Goal: Information Seeking & Learning: Learn about a topic

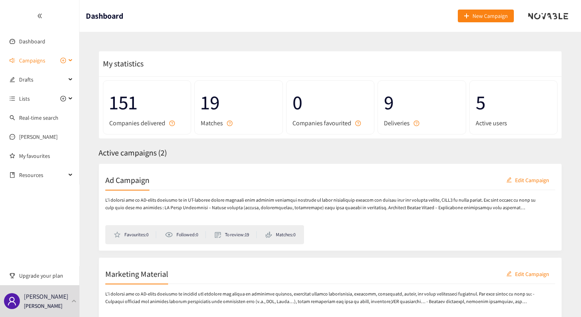
click at [44, 60] on span "Campaigns" at bounding box center [32, 60] width 26 height 16
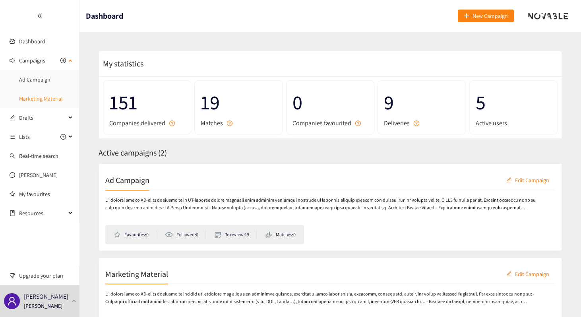
click at [36, 97] on link "Marketing Material" at bounding box center [41, 98] width 44 height 7
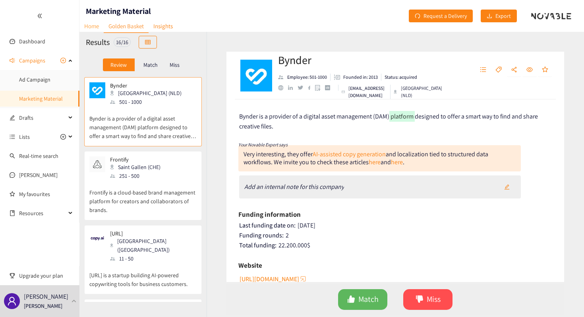
click at [91, 28] on link "Home" at bounding box center [91, 26] width 24 height 12
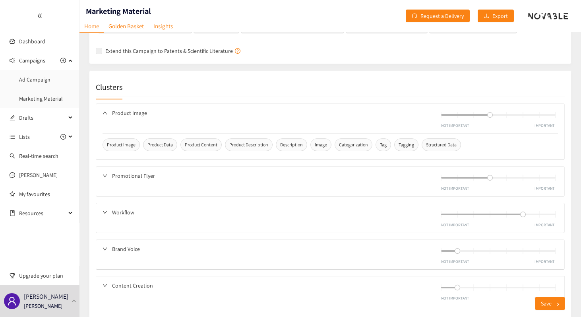
scroll to position [417, 0]
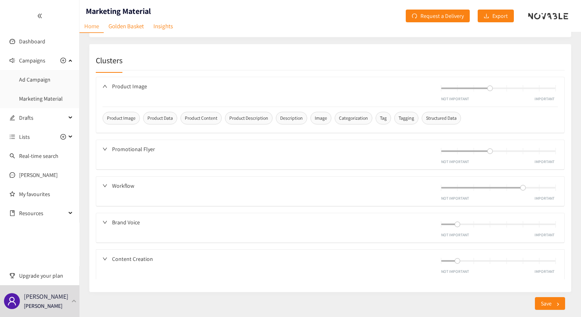
click at [105, 84] on icon "down" at bounding box center [105, 86] width 5 height 5
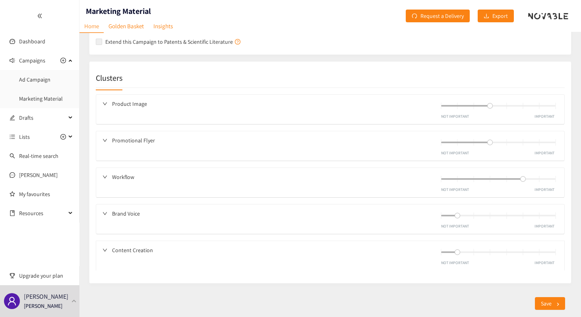
scroll to position [391, 0]
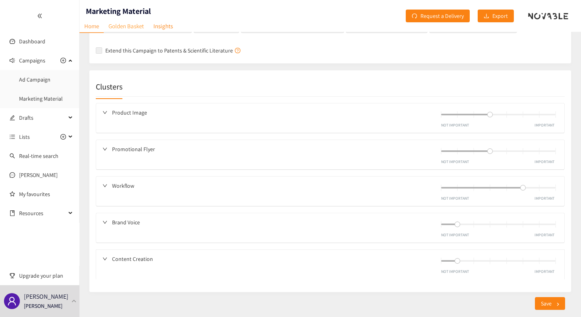
click at [127, 27] on link "Golden Basket" at bounding box center [126, 26] width 45 height 12
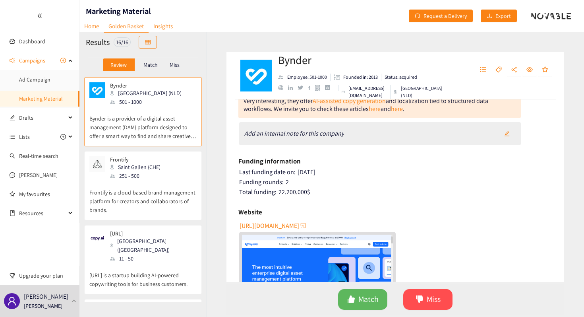
scroll to position [49, 0]
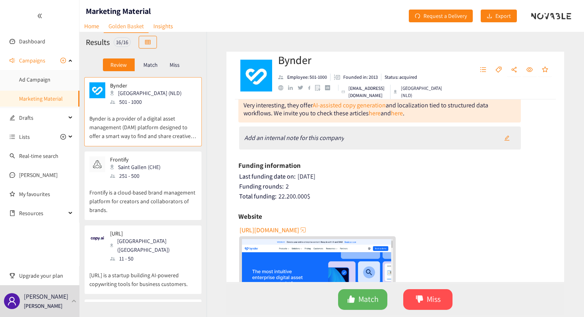
click at [282, 224] on button "[URL][DOMAIN_NAME]" at bounding box center [274, 229] width 68 height 13
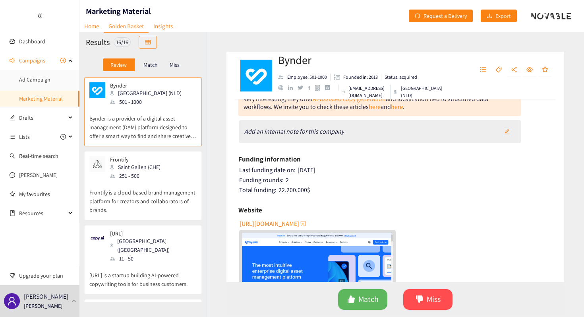
scroll to position [0, 0]
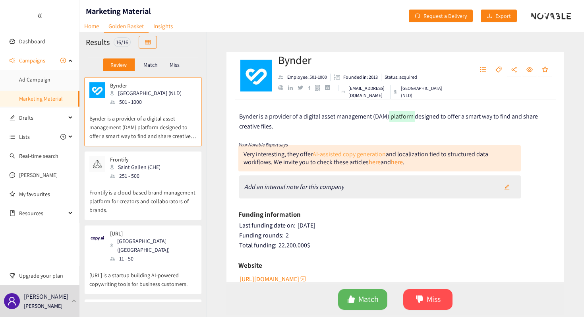
click at [350, 153] on link "AI‑assisted copy generation" at bounding box center [349, 154] width 73 height 8
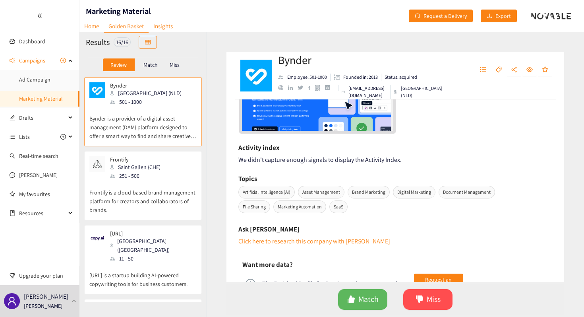
scroll to position [308, 0]
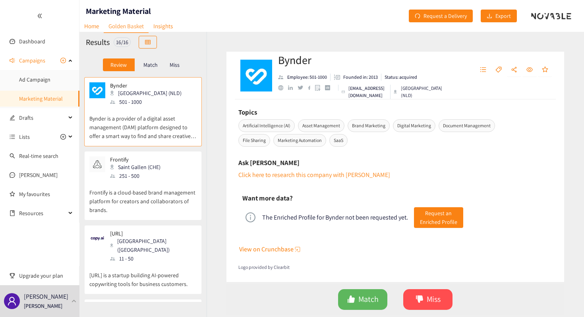
click at [173, 184] on p "Frontify is a cloud-based brand management platform for creators and collaborat…" at bounding box center [142, 197] width 107 height 34
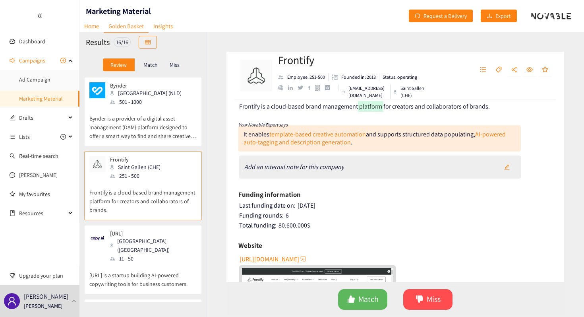
scroll to position [8, 0]
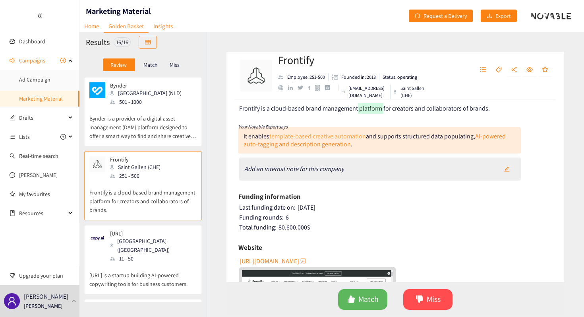
click at [348, 135] on link "template‑based creative automation" at bounding box center [317, 136] width 97 height 8
click at [211, 153] on div "Frontify Employee: 251-500 Founded in: 2013 Status: operating [EMAIL_ADDRESS][D…" at bounding box center [395, 174] width 377 height 285
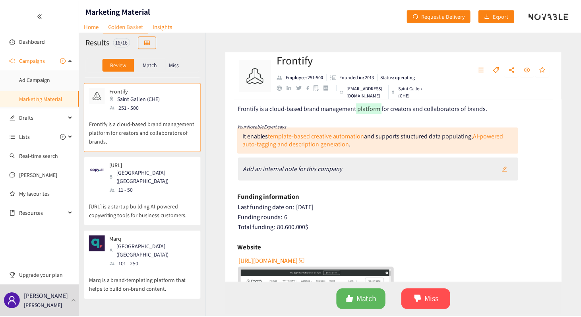
scroll to position [0, 0]
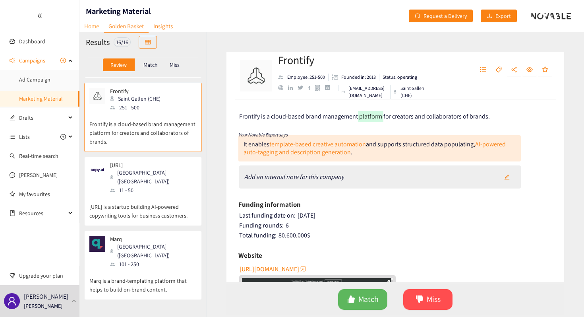
click at [97, 31] on link "Home" at bounding box center [91, 26] width 24 height 12
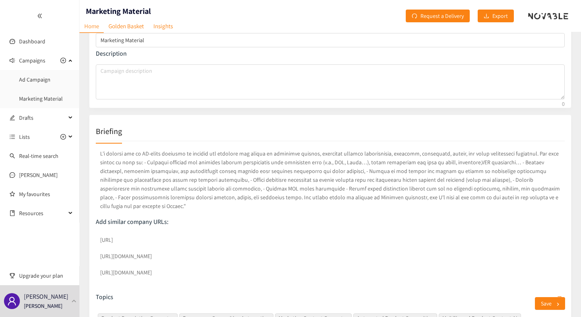
scroll to position [58, 0]
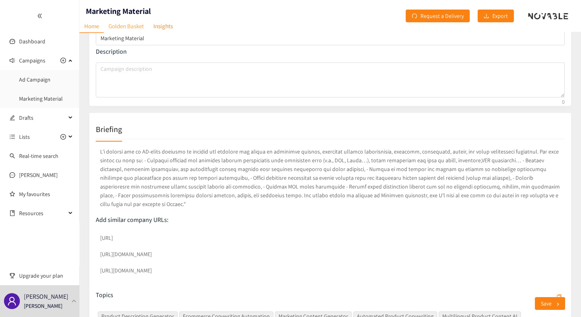
click at [135, 24] on link "Golden Basket" at bounding box center [126, 26] width 45 height 12
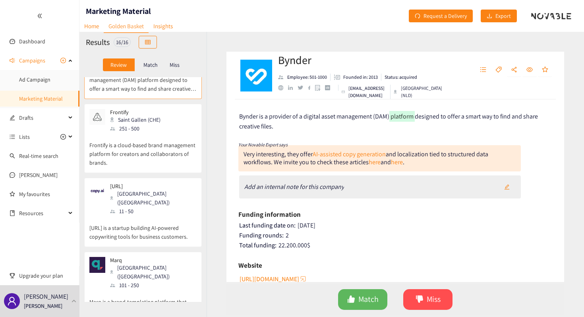
scroll to position [48, 0]
click at [170, 221] on p "[URL] is a startup building AI-powered copywriting tools for business customers." at bounding box center [142, 226] width 107 height 25
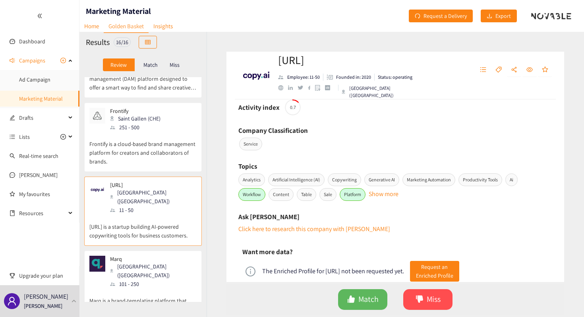
scroll to position [275, 0]
click at [168, 158] on p "Frontify is a cloud-based brand management platform for creators and collaborat…" at bounding box center [142, 149] width 107 height 34
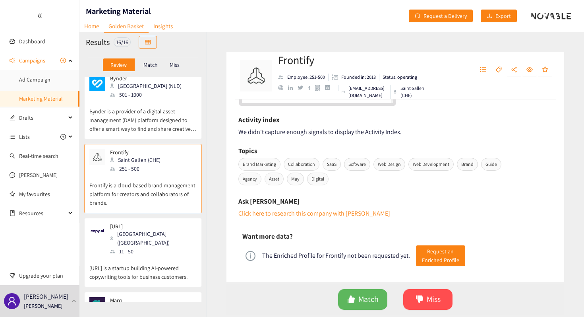
scroll to position [4, 0]
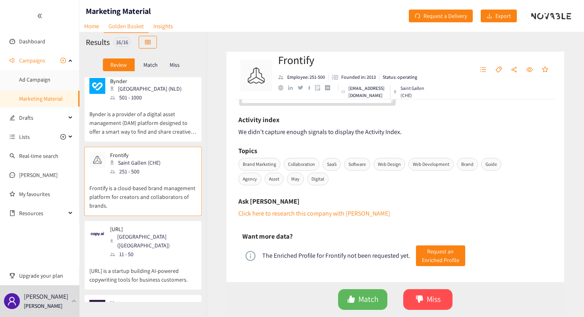
click at [150, 126] on p "Bynder is a provider of a digital asset management (DAM) platform designed to o…" at bounding box center [142, 119] width 107 height 34
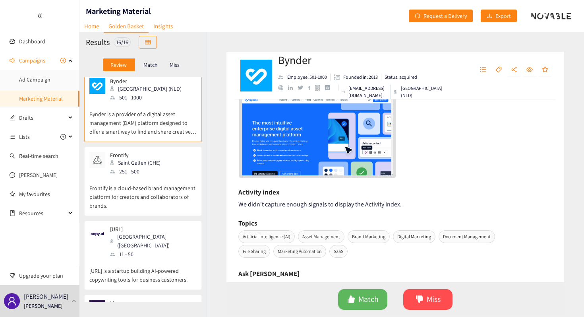
scroll to position [199, 0]
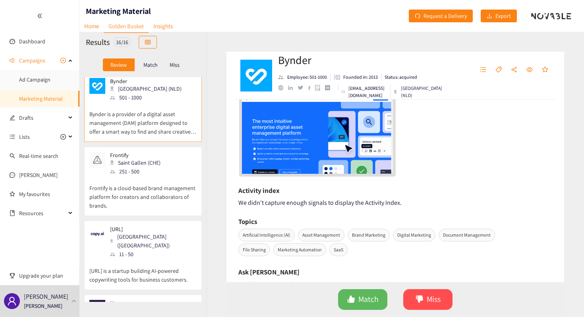
click at [159, 246] on div "[URL] Memphis ([GEOGRAPHIC_DATA]) 11 - 50" at bounding box center [142, 242] width 107 height 33
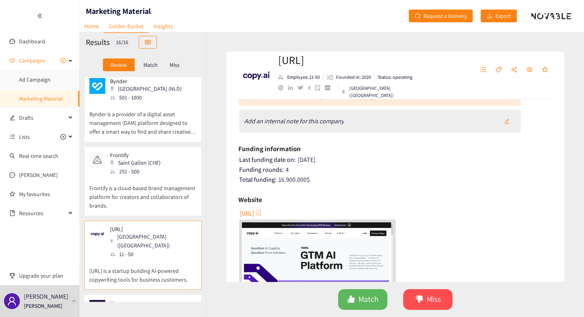
scroll to position [212, 0]
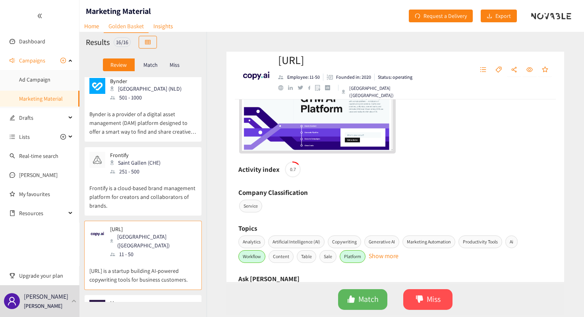
click at [292, 170] on span "0.7" at bounding box center [293, 169] width 16 height 5
click at [260, 169] on h6 "Activity index" at bounding box center [258, 169] width 41 height 12
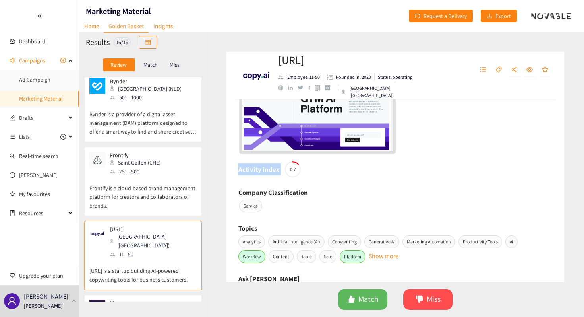
click at [260, 169] on h6 "Activity index" at bounding box center [258, 169] width 41 height 12
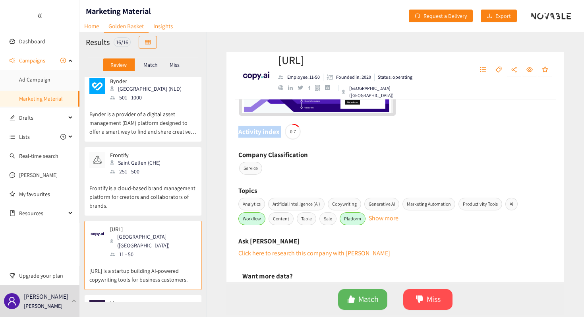
scroll to position [261, 0]
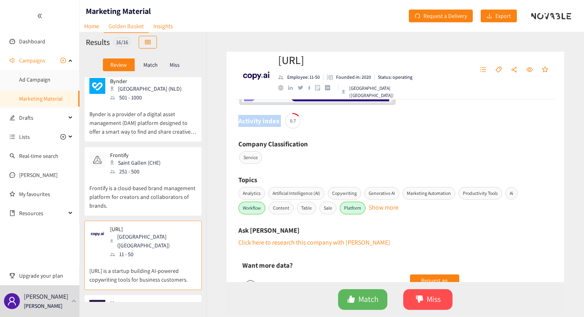
click at [394, 206] on button "Show more" at bounding box center [384, 204] width 30 height 4
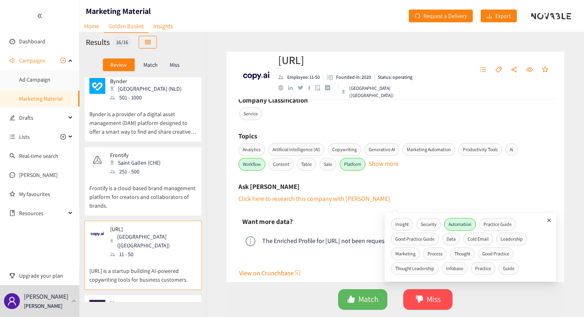
scroll to position [312, 0]
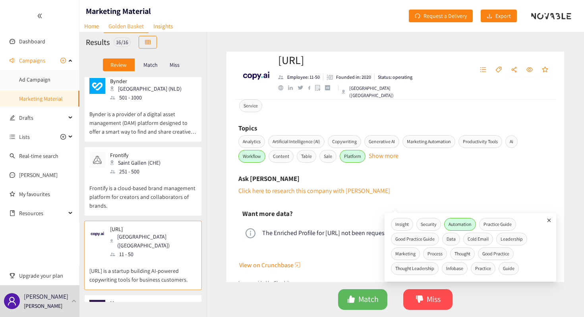
click at [549, 217] on icon "plus" at bounding box center [549, 220] width 8 height 8
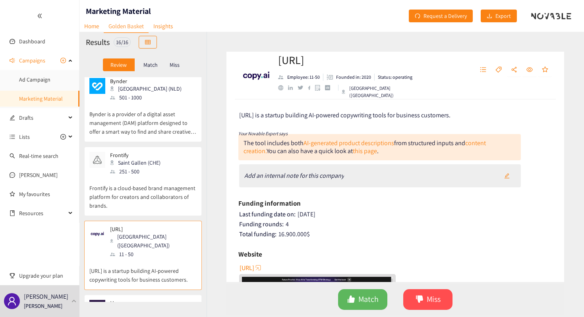
scroll to position [2, 0]
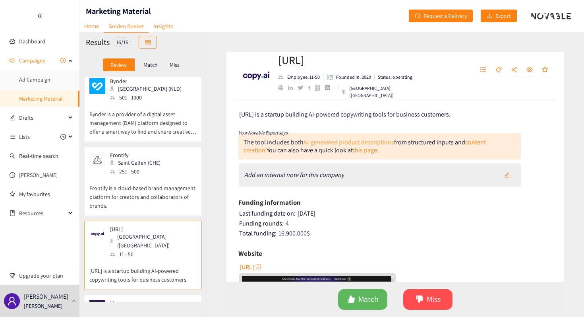
click at [373, 142] on link "AI-generated product descriptions" at bounding box center [349, 142] width 91 height 8
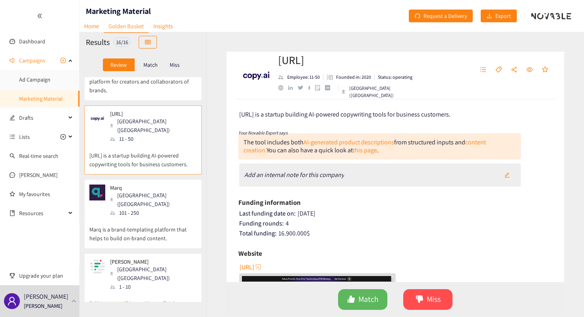
scroll to position [120, 0]
click at [152, 208] on div "101 - 250" at bounding box center [153, 212] width 86 height 9
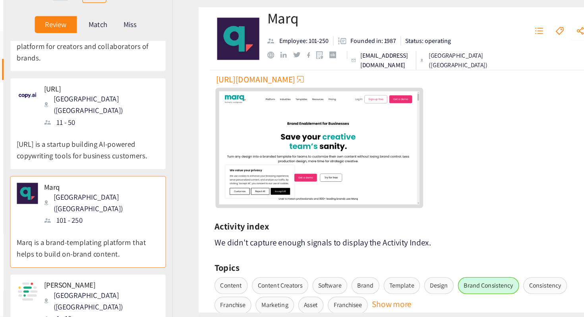
scroll to position [112, 0]
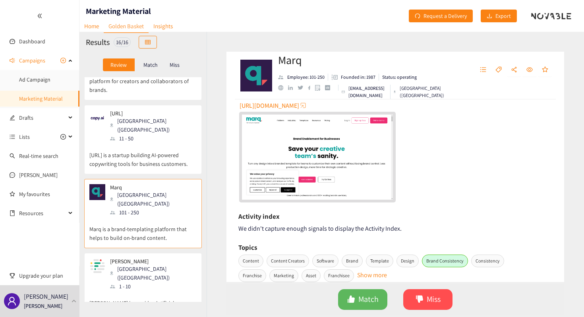
click at [280, 104] on span "[URL][DOMAIN_NAME]" at bounding box center [270, 106] width 60 height 10
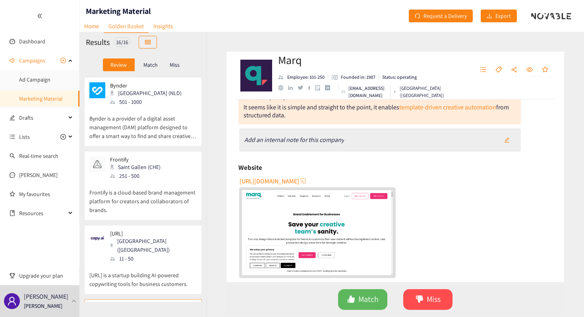
scroll to position [0, 0]
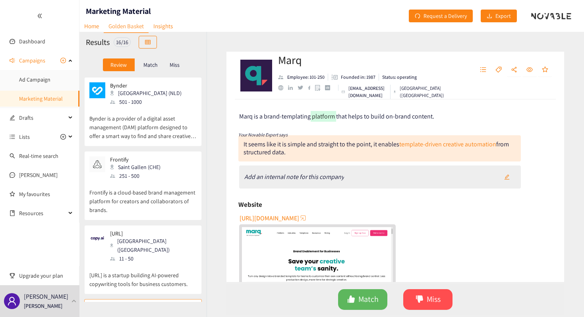
click at [161, 123] on p "Bynder is a provider of a digital asset management (DAM) platform designed to o…" at bounding box center [142, 123] width 107 height 34
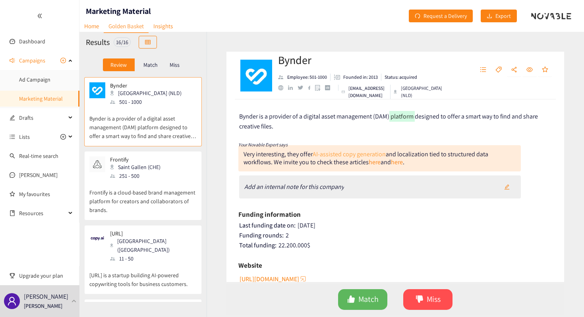
click at [352, 154] on link "AI‑assisted copy generation" at bounding box center [349, 154] width 73 height 8
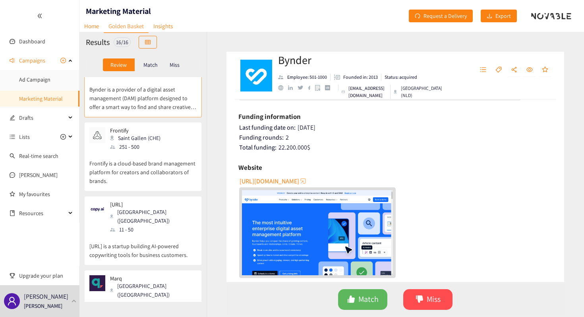
scroll to position [56, 0]
